Goal: Information Seeking & Learning: Learn about a topic

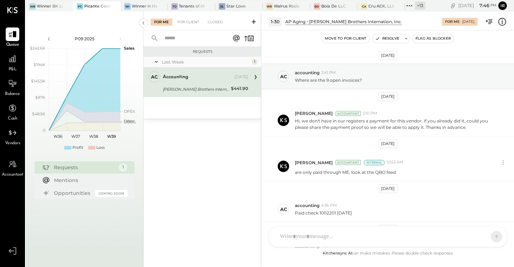
scroll to position [79, 0]
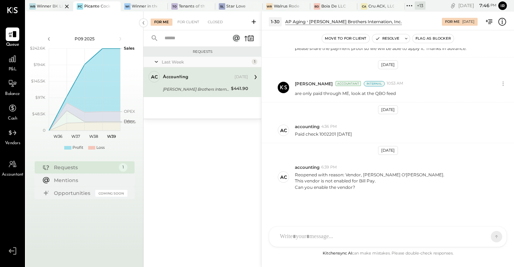
click at [43, 7] on div "Winner BK LLC" at bounding box center [50, 7] width 26 height 6
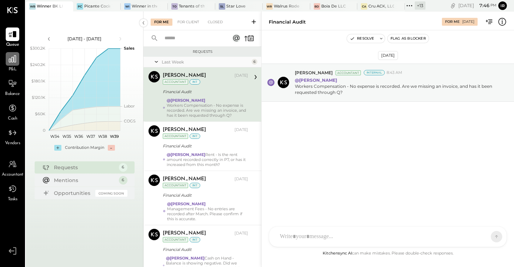
click at [14, 55] on icon at bounding box center [12, 58] width 9 height 9
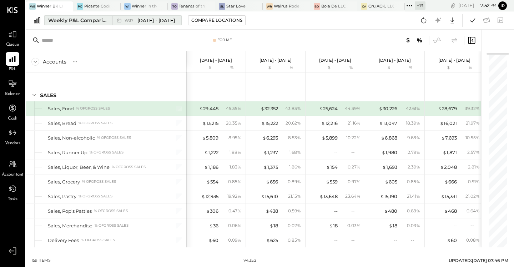
click at [90, 22] on div "Weekly P&L Comparison" at bounding box center [78, 20] width 60 height 7
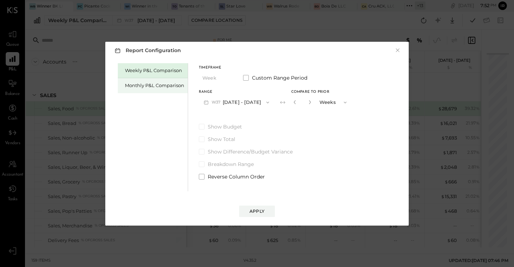
click at [169, 86] on div "Monthly P&L Comparison" at bounding box center [154, 85] width 59 height 7
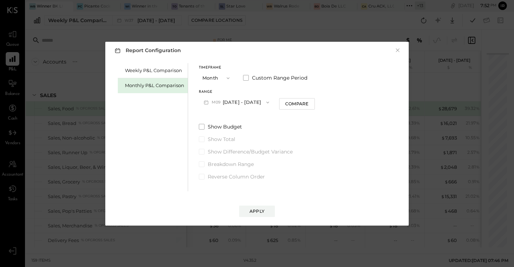
click at [218, 102] on span "M09" at bounding box center [217, 103] width 11 height 6
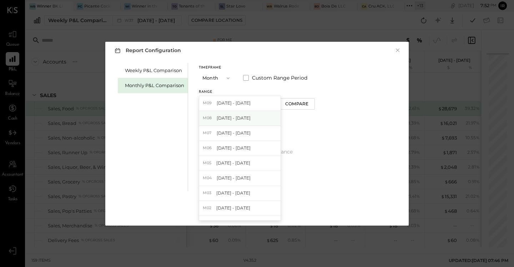
click at [233, 115] on span "[DATE] - [DATE]" at bounding box center [234, 118] width 34 height 6
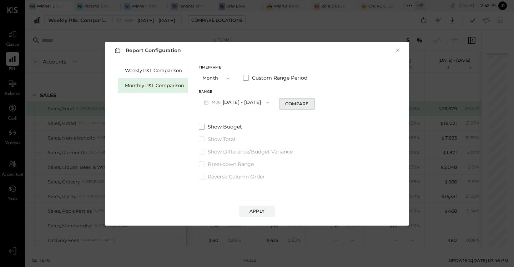
drag, startPoint x: 292, startPoint y: 96, endPoint x: 293, endPoint y: 105, distance: 9.0
click at [292, 96] on div "Range M08 [DATE] - [DATE] Compare" at bounding box center [257, 99] width 116 height 19
click at [297, 105] on div "Compare" at bounding box center [296, 104] width 23 height 6
click at [307, 105] on button "button" at bounding box center [310, 102] width 6 height 8
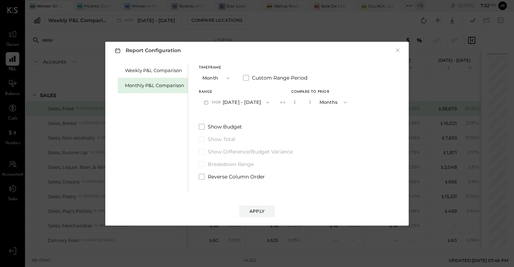
type input "*"
click at [258, 208] on div "Apply" at bounding box center [257, 211] width 15 height 6
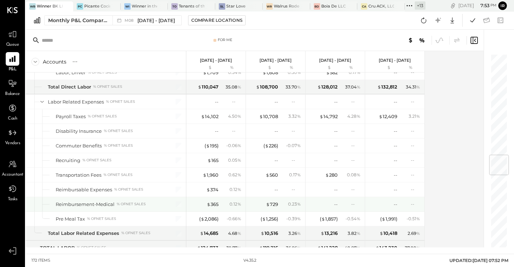
scroll to position [851, 0]
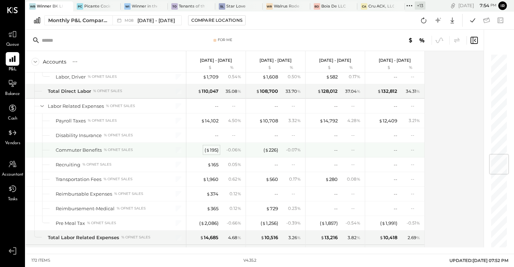
click at [211, 150] on div "( $ 195 )" at bounding box center [212, 150] width 14 height 7
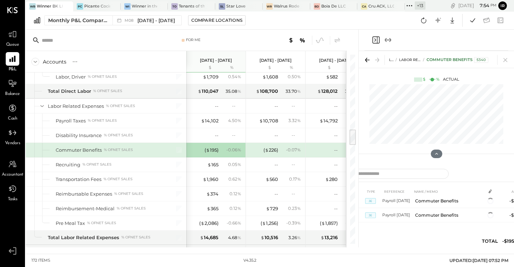
scroll to position [61, 0]
click at [374, 39] on icon "Close panel" at bounding box center [376, 40] width 9 height 9
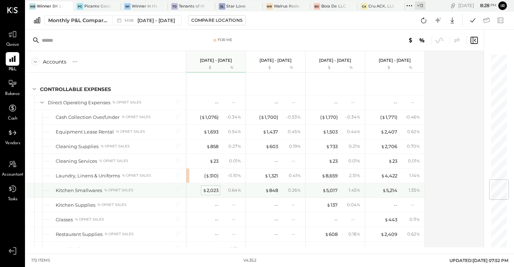
scroll to position [1064, 0]
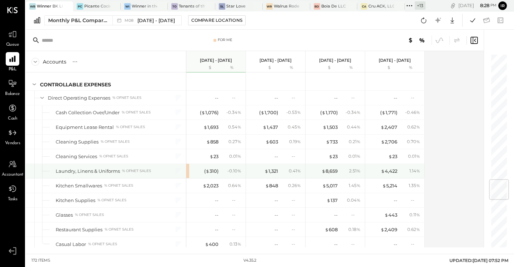
click at [188, 171] on div "( $ 310 ) - 0.10 %" at bounding box center [215, 171] width 59 height 14
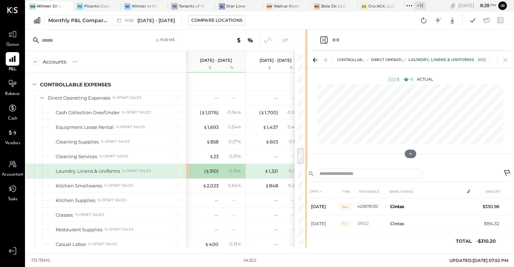
drag, startPoint x: 357, startPoint y: 134, endPoint x: 306, endPoint y: 139, distance: 51.7
click at [306, 139] on div at bounding box center [306, 139] width 2 height 218
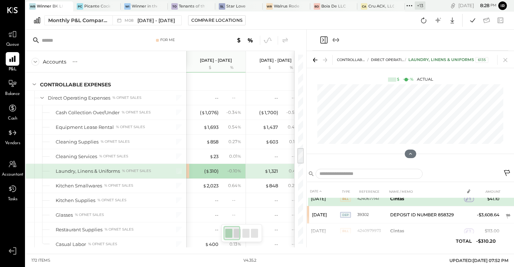
scroll to position [217, 0]
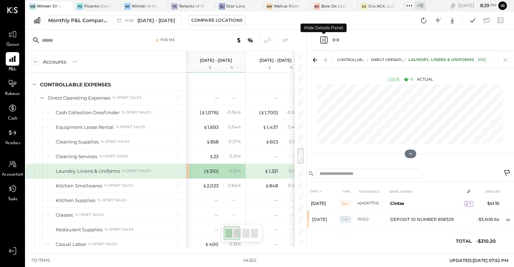
click at [323, 40] on icon "Close panel" at bounding box center [324, 40] width 9 height 9
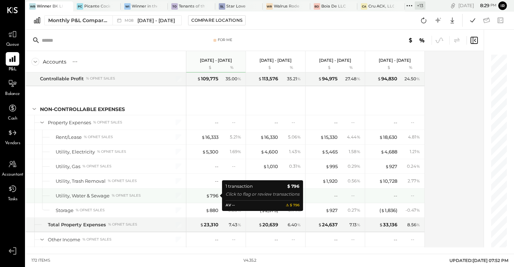
scroll to position [1707, 0]
